Goal: Obtain resource: Obtain resource

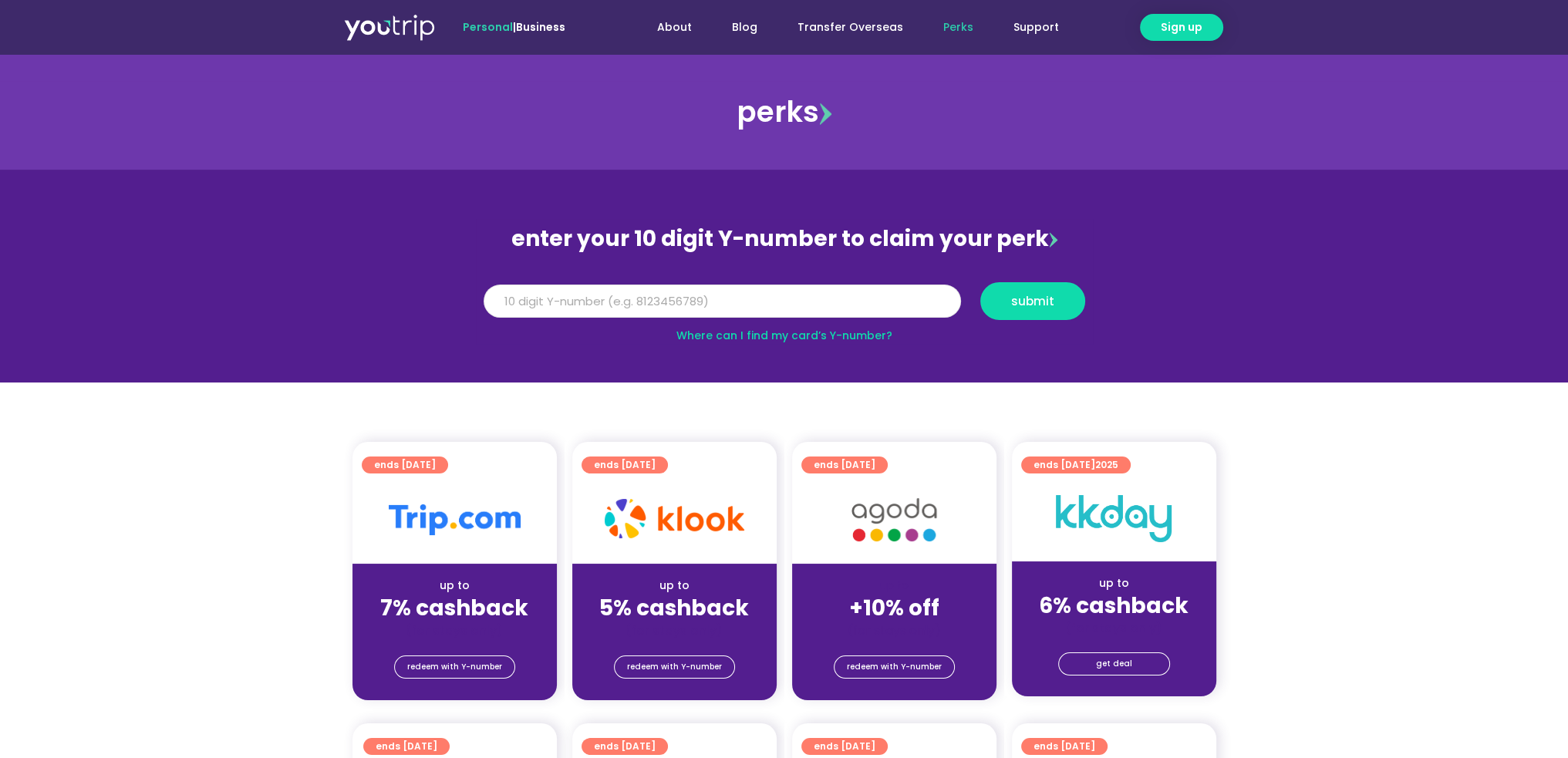
click at [728, 294] on input "Y Number" at bounding box center [723, 301] width 478 height 34
paste input "8114535036"
type input "8114535036"
click at [1029, 301] on span "submit" at bounding box center [1033, 301] width 43 height 12
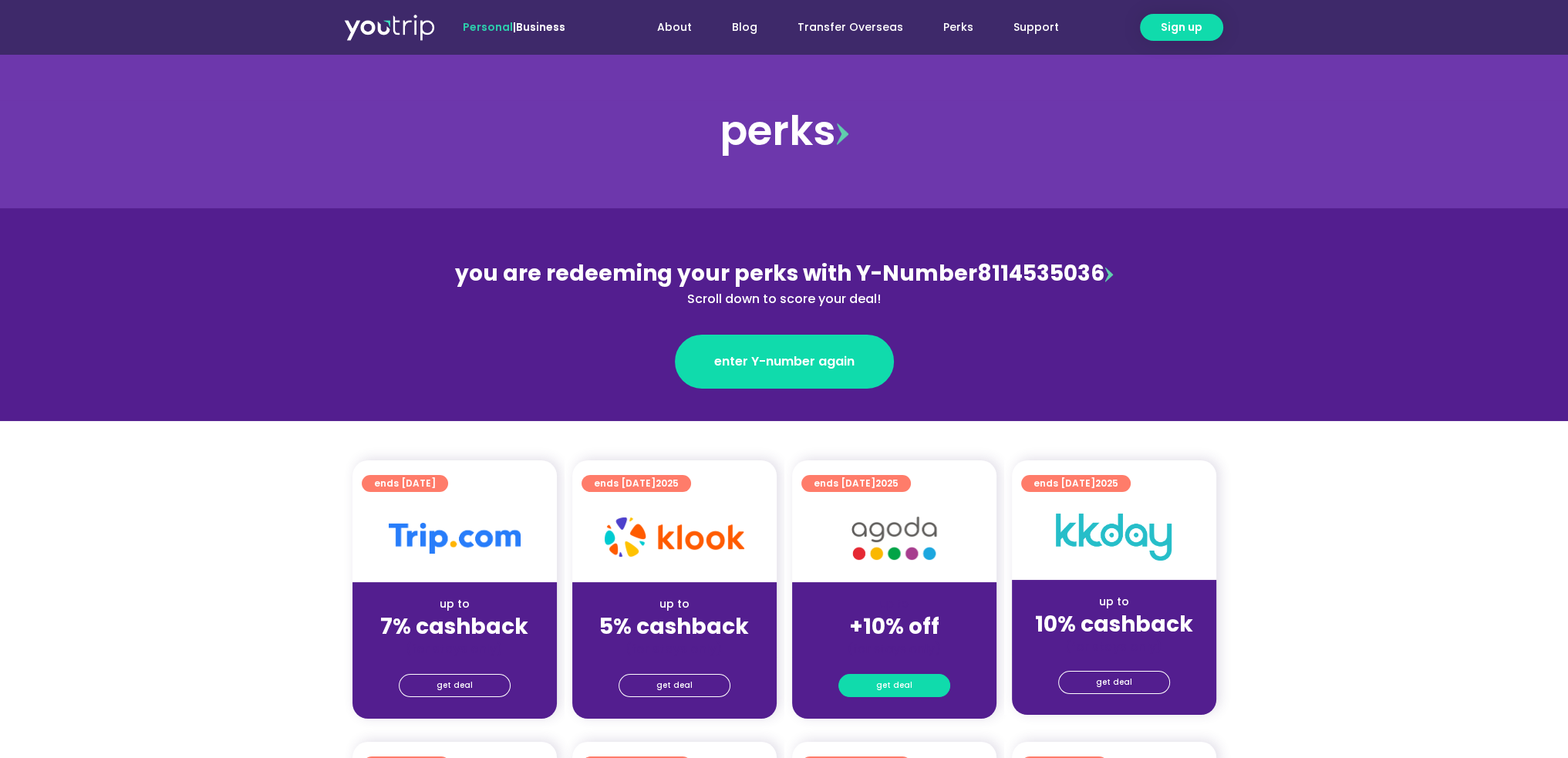
click at [896, 684] on span "get deal" at bounding box center [894, 686] width 36 height 22
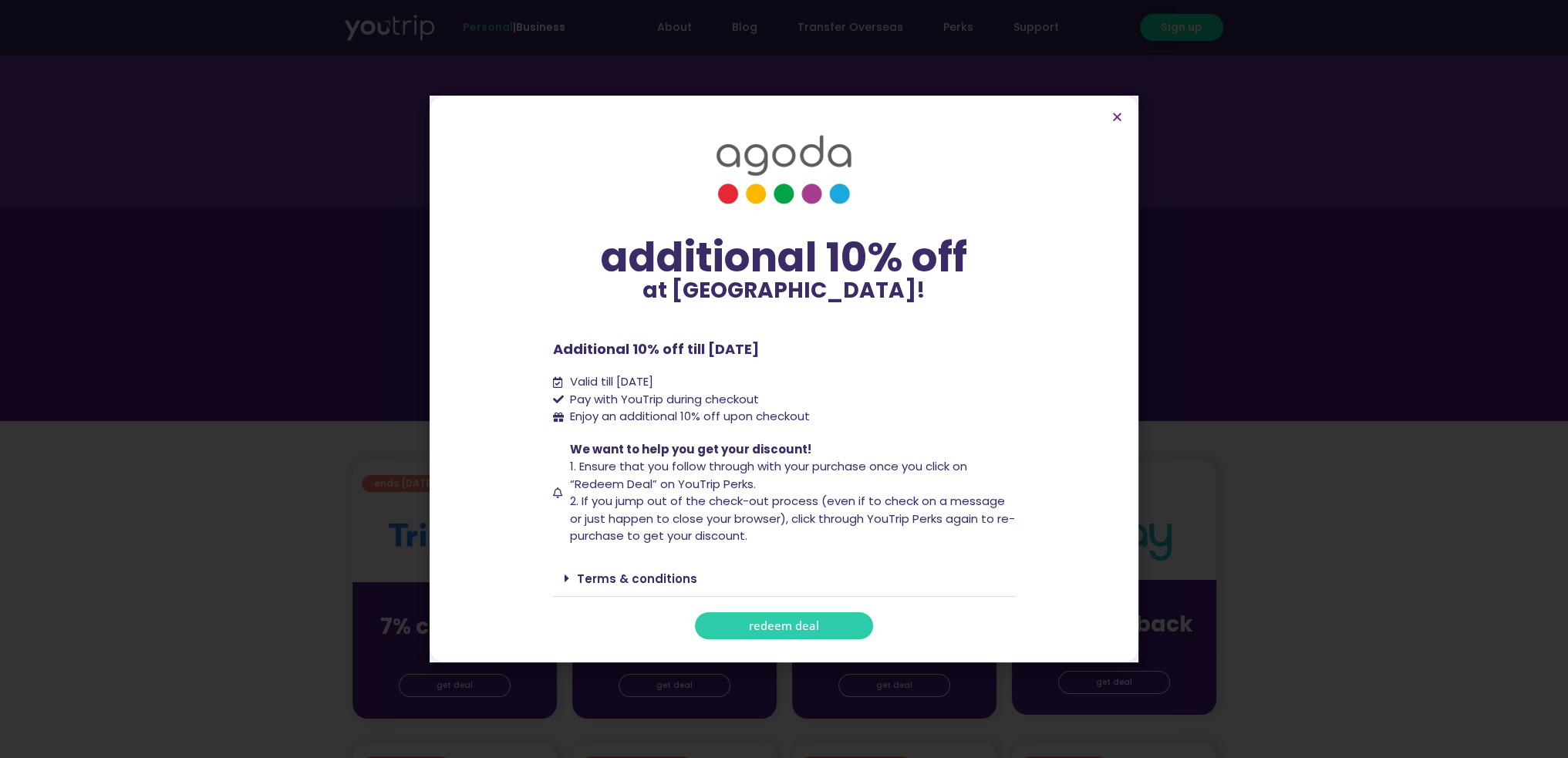
click at [780, 628] on span "redeem deal" at bounding box center [784, 626] width 70 height 12
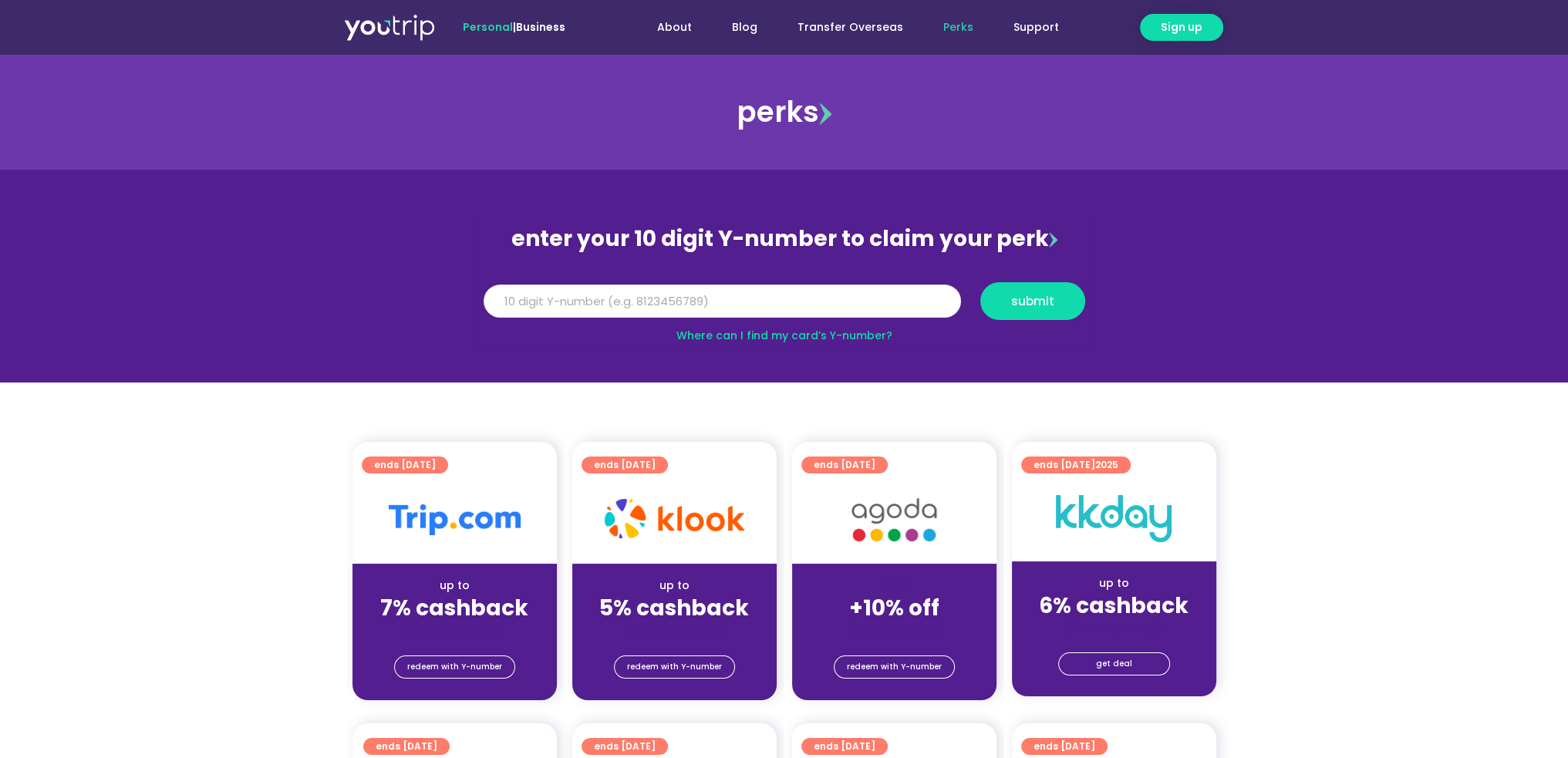
click at [744, 301] on input "Y Number" at bounding box center [723, 301] width 478 height 34
paste input "8114535036"
type input "8114535036"
click at [1044, 297] on span "submit" at bounding box center [1033, 301] width 43 height 12
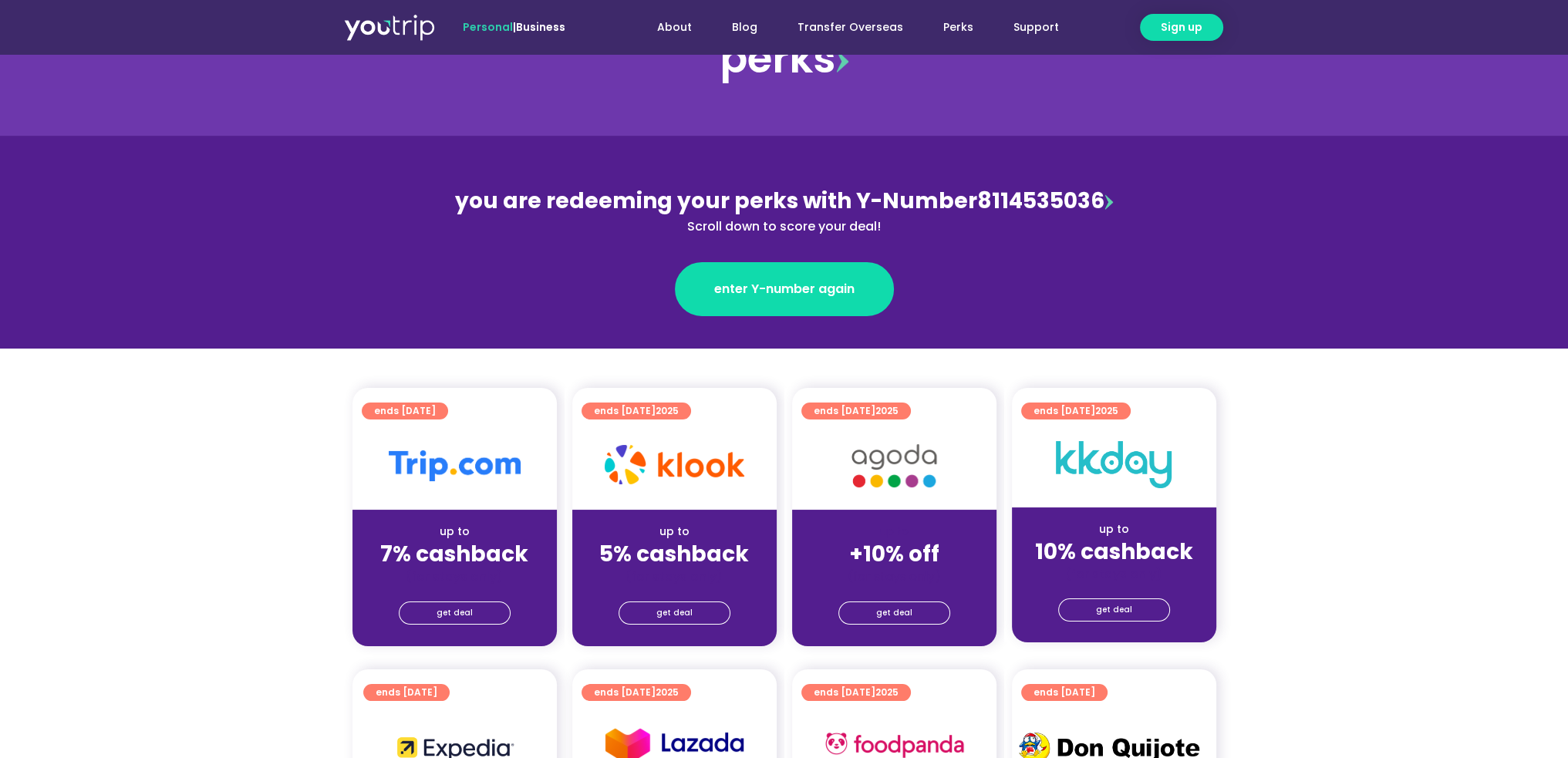
scroll to position [155, 0]
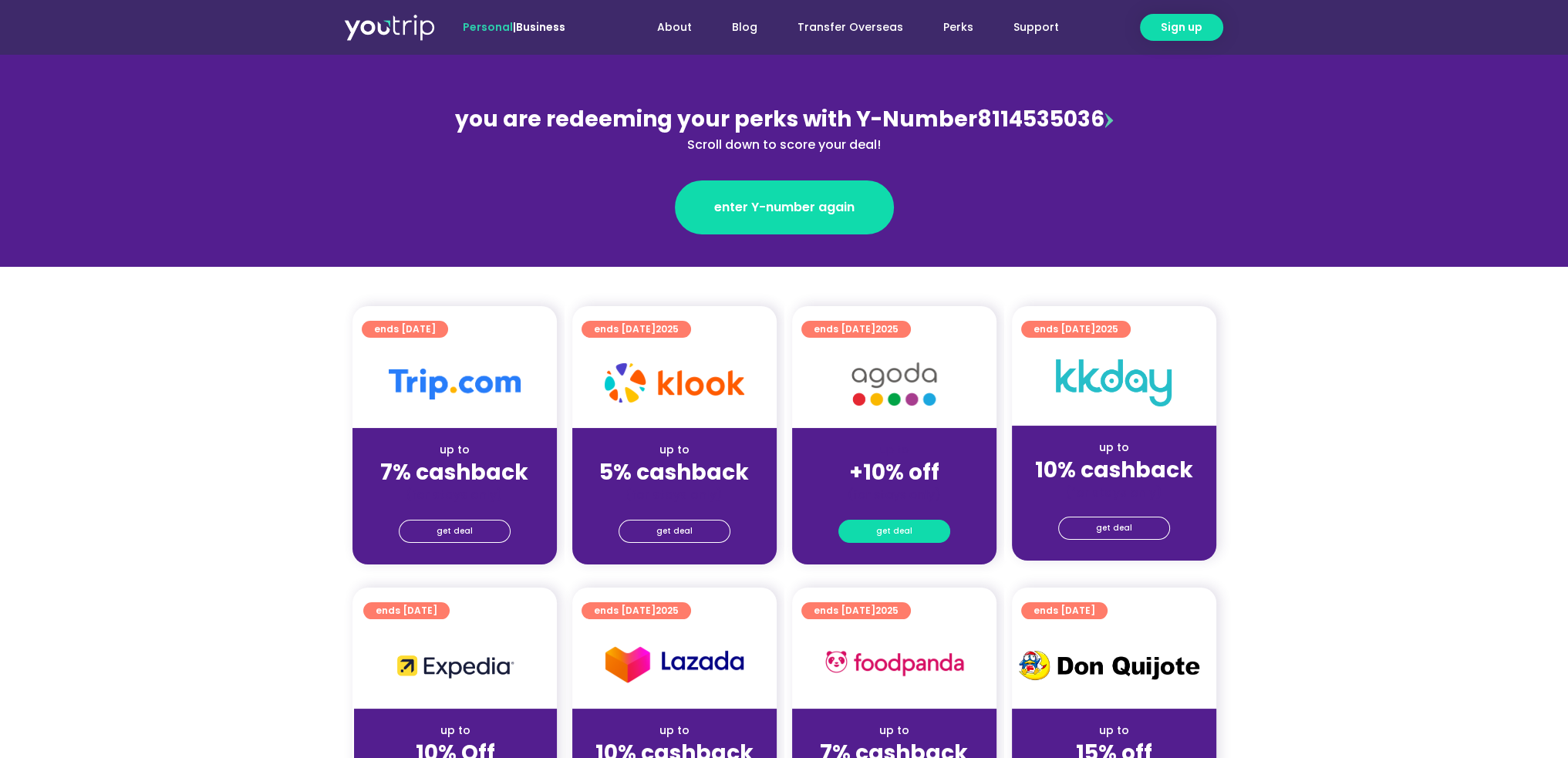
click at [878, 530] on span "get deal" at bounding box center [894, 532] width 36 height 22
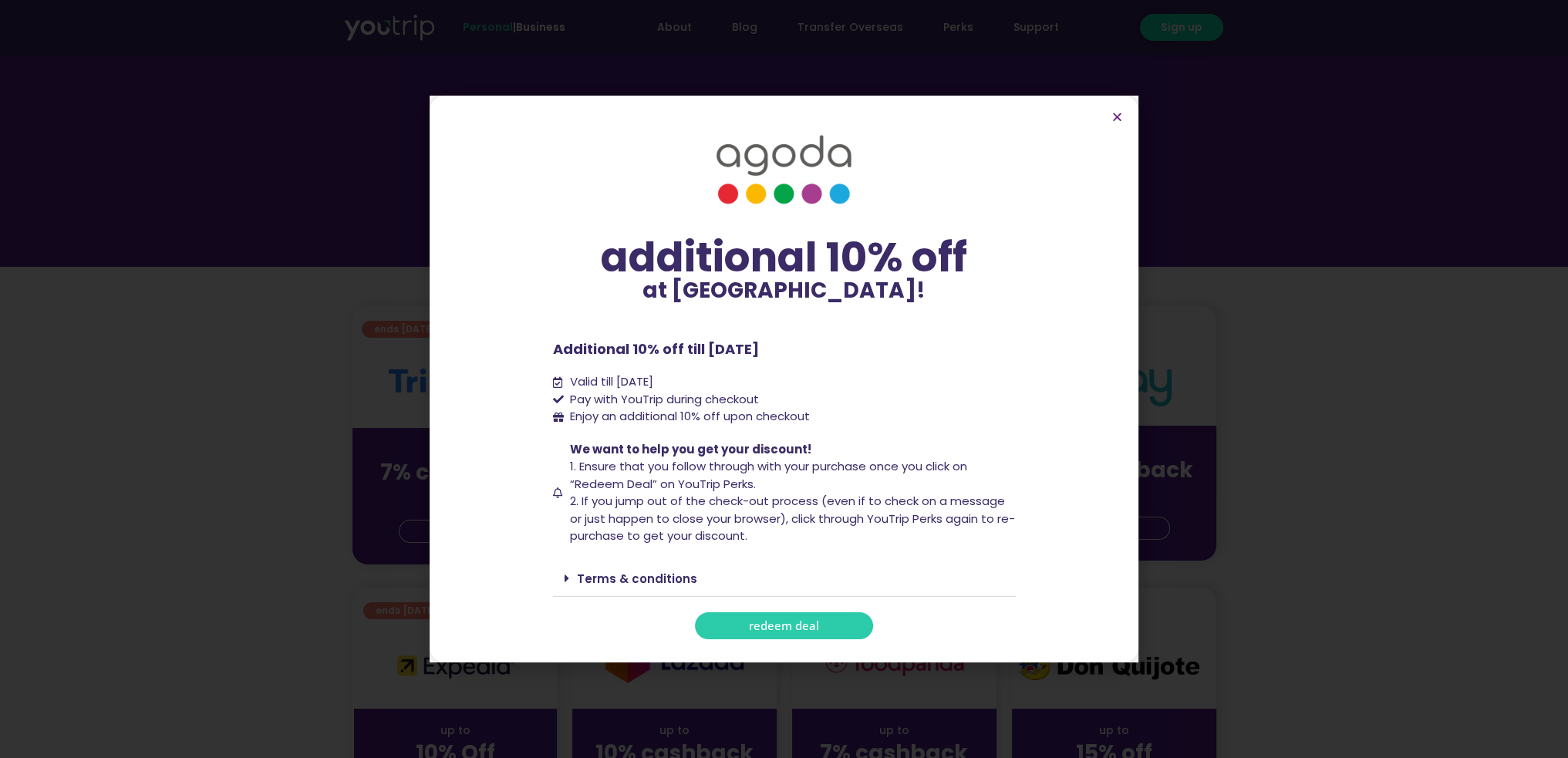
click at [788, 632] on span "redeem deal" at bounding box center [784, 626] width 70 height 12
